Goal: Task Accomplishment & Management: Manage account settings

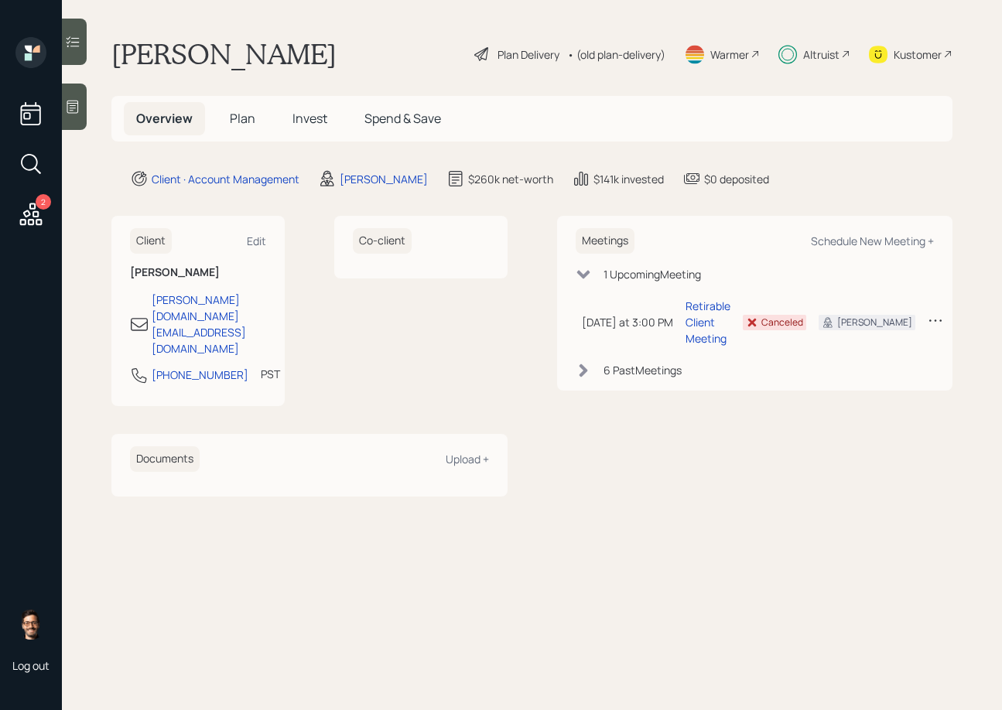
click at [78, 23] on div at bounding box center [74, 42] width 25 height 46
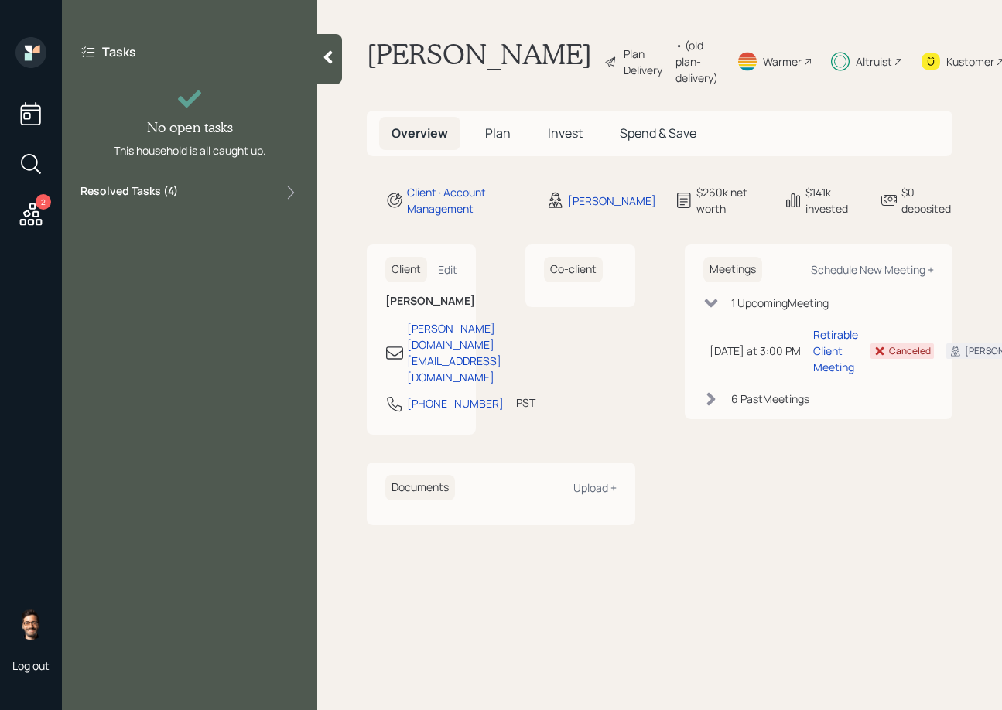
click at [187, 184] on div "Resolved Tasks ( 4 )" at bounding box center [189, 192] width 218 height 19
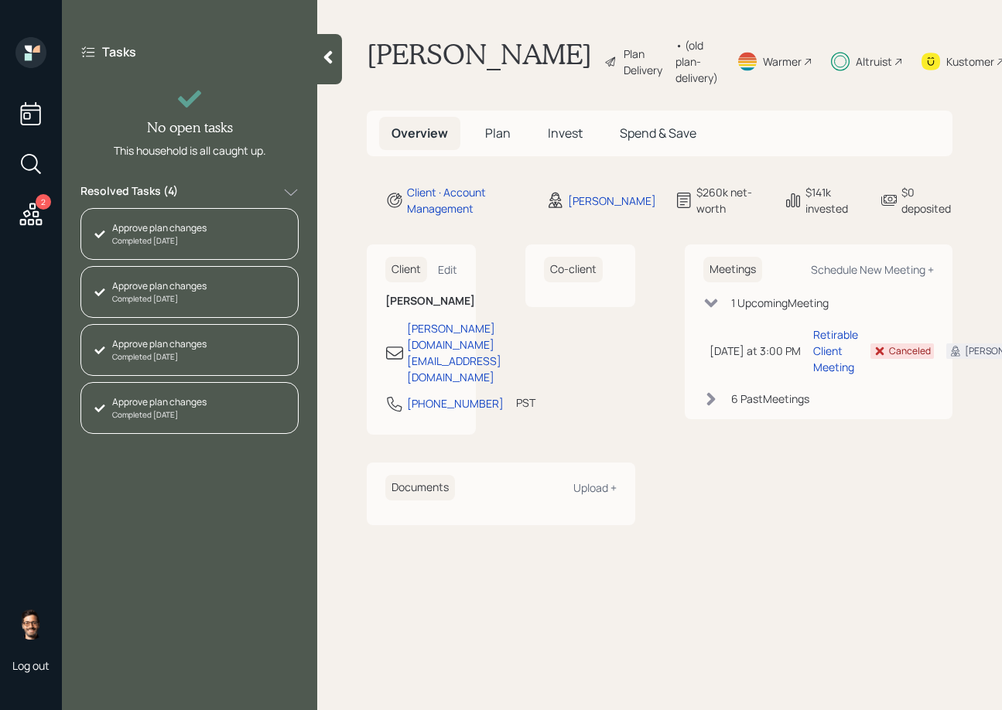
click at [169, 405] on div "Approve plan changes" at bounding box center [159, 402] width 94 height 14
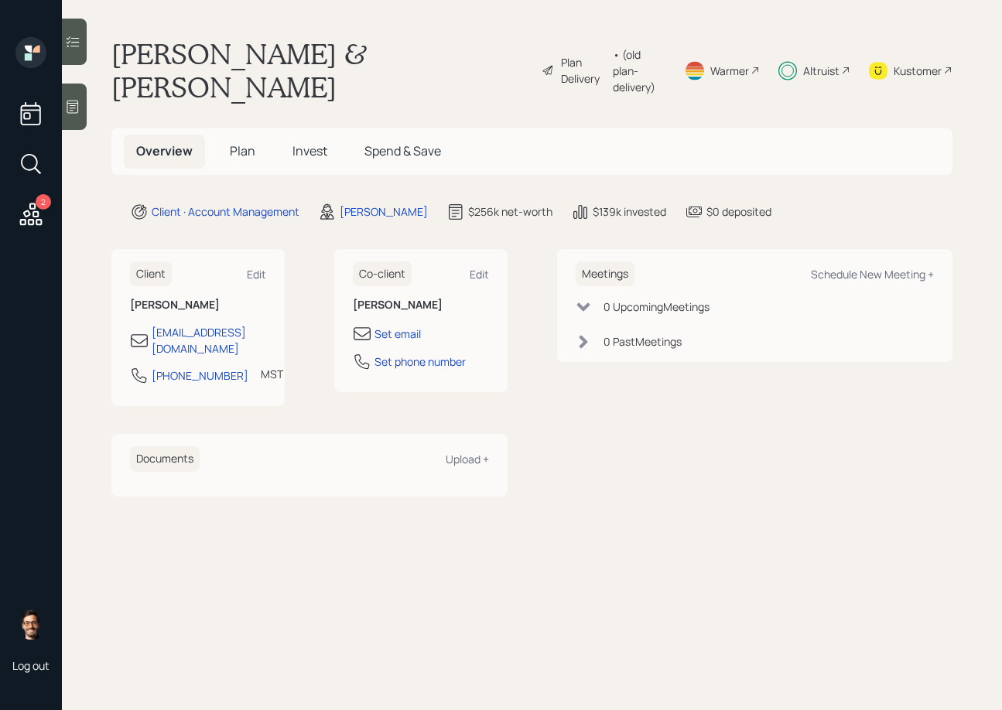
click at [74, 50] on div at bounding box center [74, 42] width 25 height 46
